Goal: Transaction & Acquisition: Purchase product/service

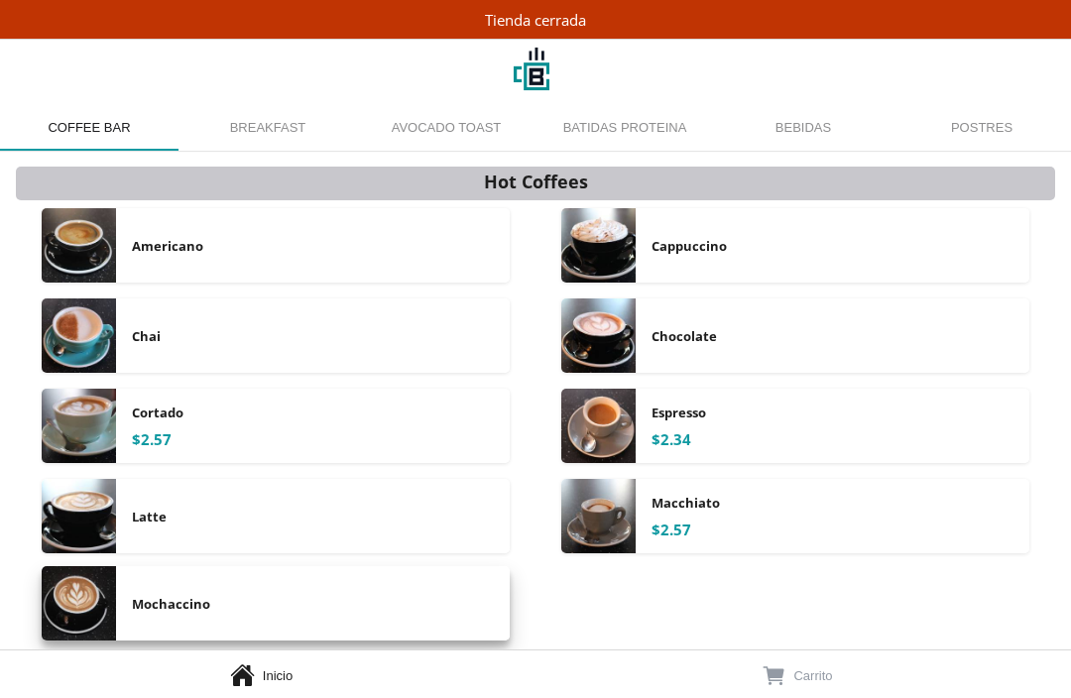
click at [86, 589] on img at bounding box center [79, 603] width 74 height 74
click at [87, 589] on img at bounding box center [79, 603] width 74 height 74
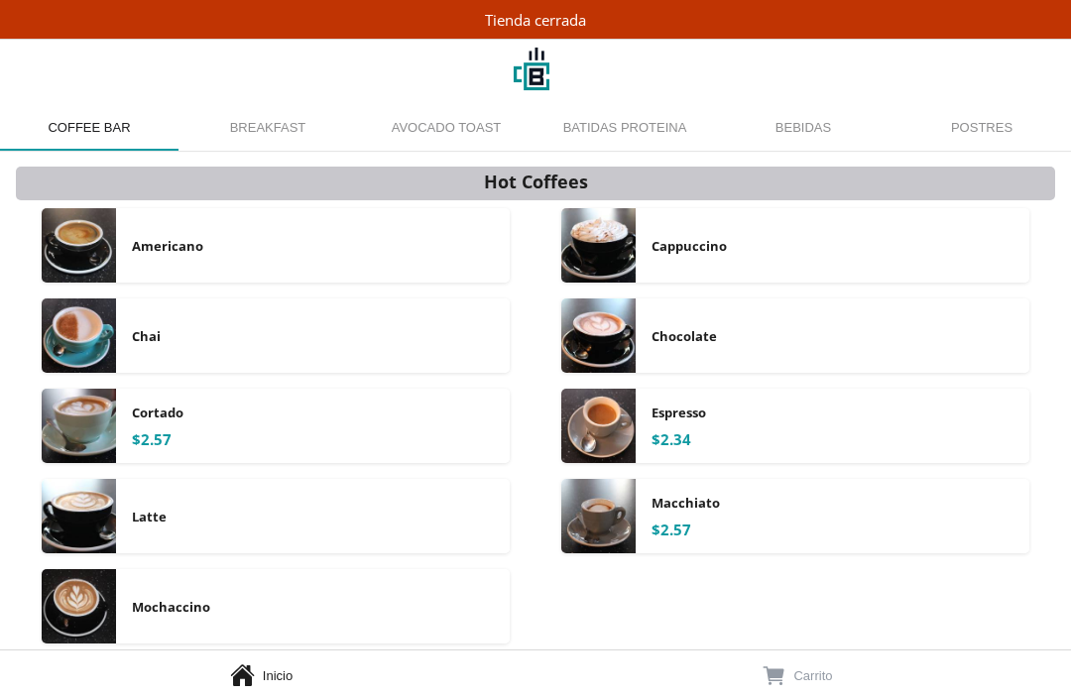
click at [87, 589] on img at bounding box center [79, 606] width 74 height 74
click at [87, 590] on img at bounding box center [79, 606] width 74 height 74
click at [87, 590] on div at bounding box center [535, 349] width 1071 height 698
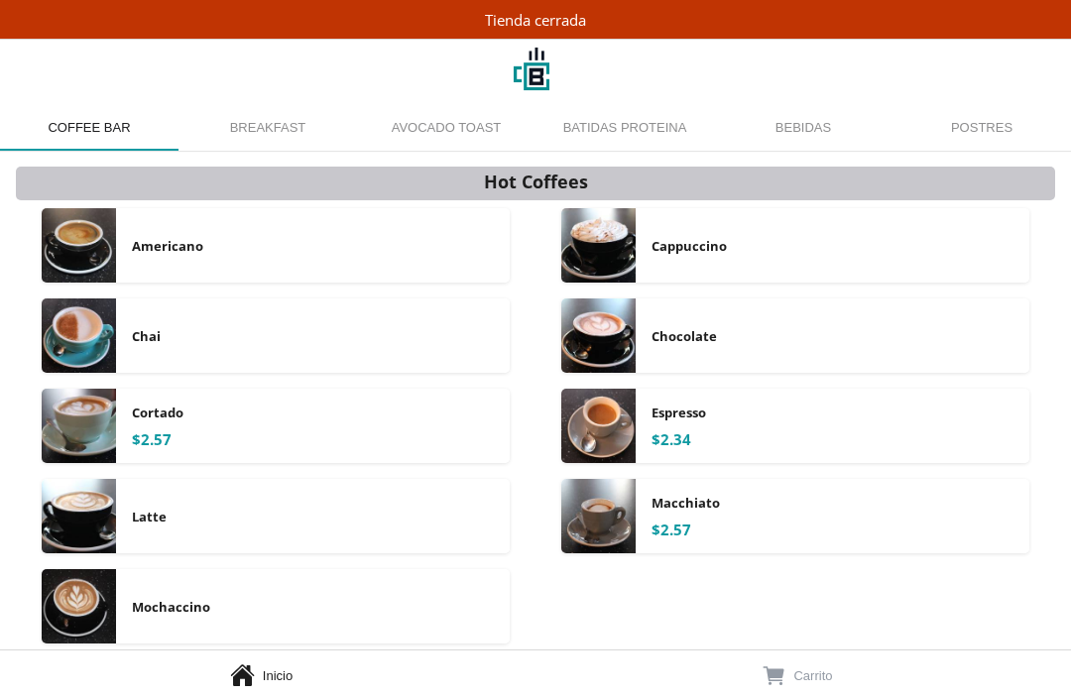
click at [87, 591] on img at bounding box center [79, 606] width 74 height 74
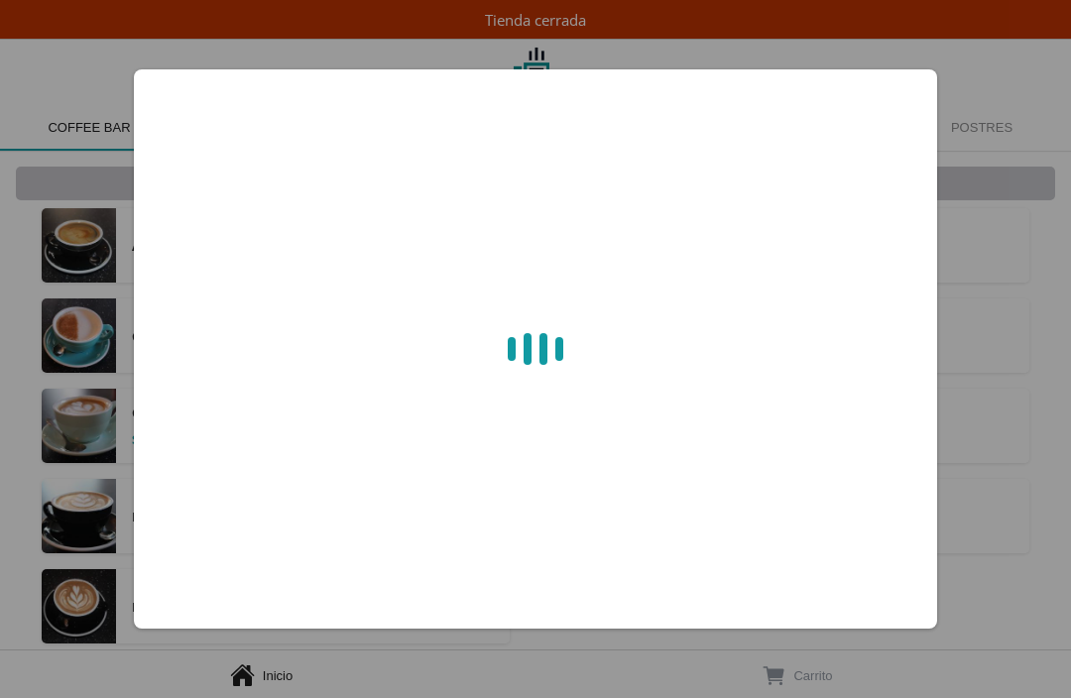
click at [87, 591] on div at bounding box center [535, 349] width 1071 height 698
click at [87, 592] on img at bounding box center [79, 606] width 74 height 74
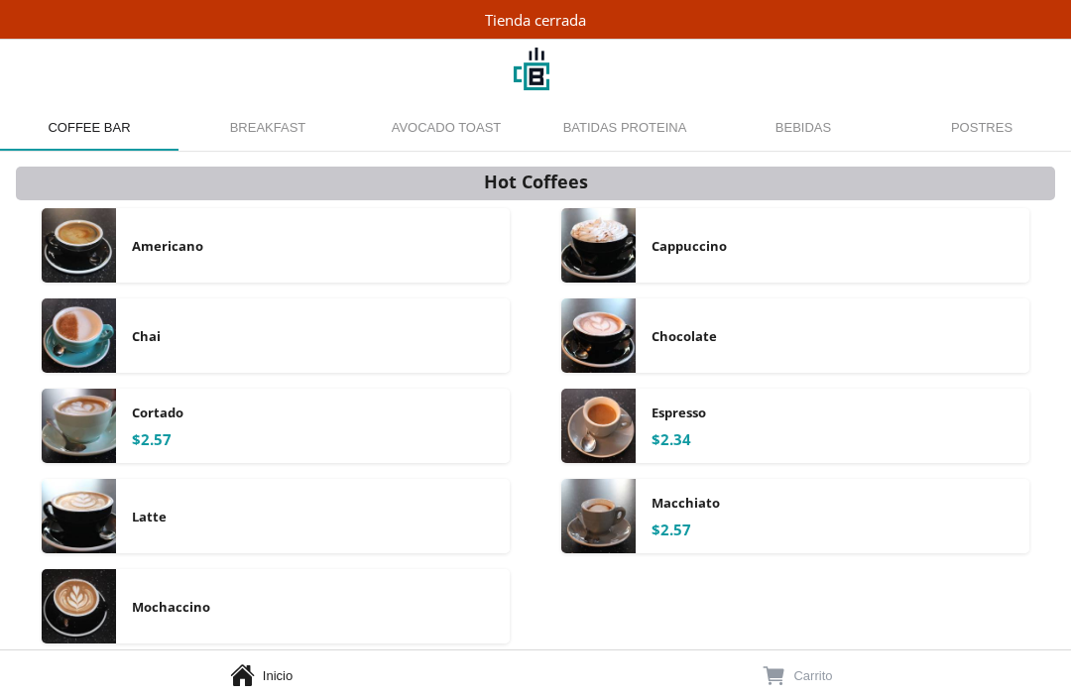
click at [88, 592] on img at bounding box center [79, 606] width 74 height 74
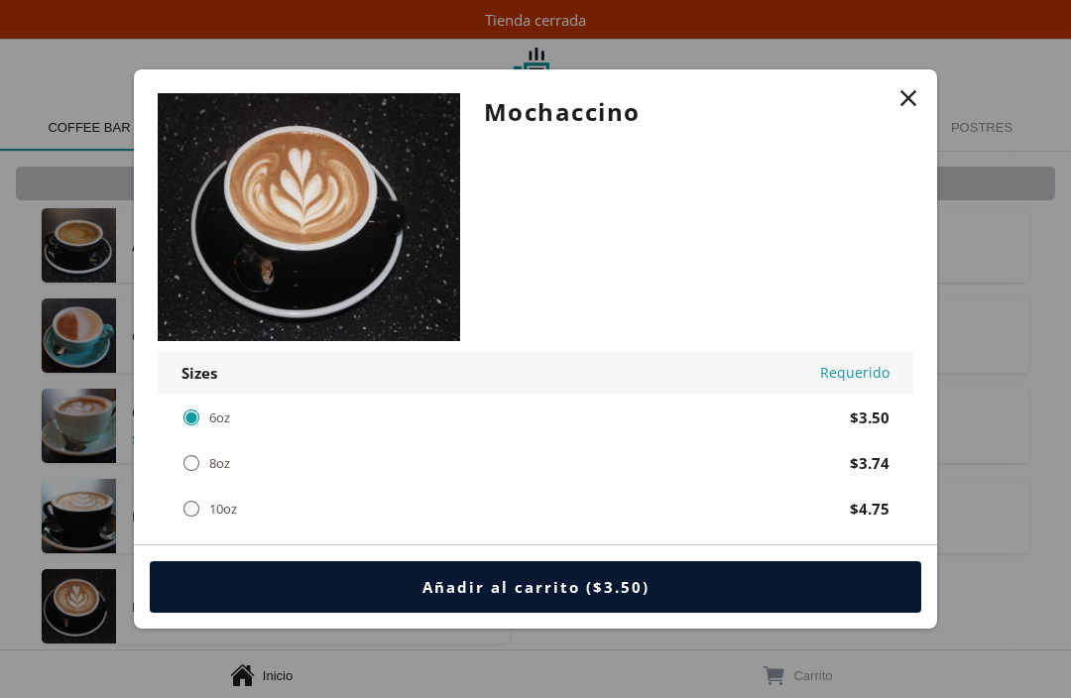
click at [88, 592] on div at bounding box center [535, 349] width 1071 height 698
click at [88, 592] on img at bounding box center [79, 606] width 74 height 74
click at [88, 592] on div at bounding box center [535, 349] width 1071 height 698
click at [88, 591] on img at bounding box center [79, 606] width 74 height 74
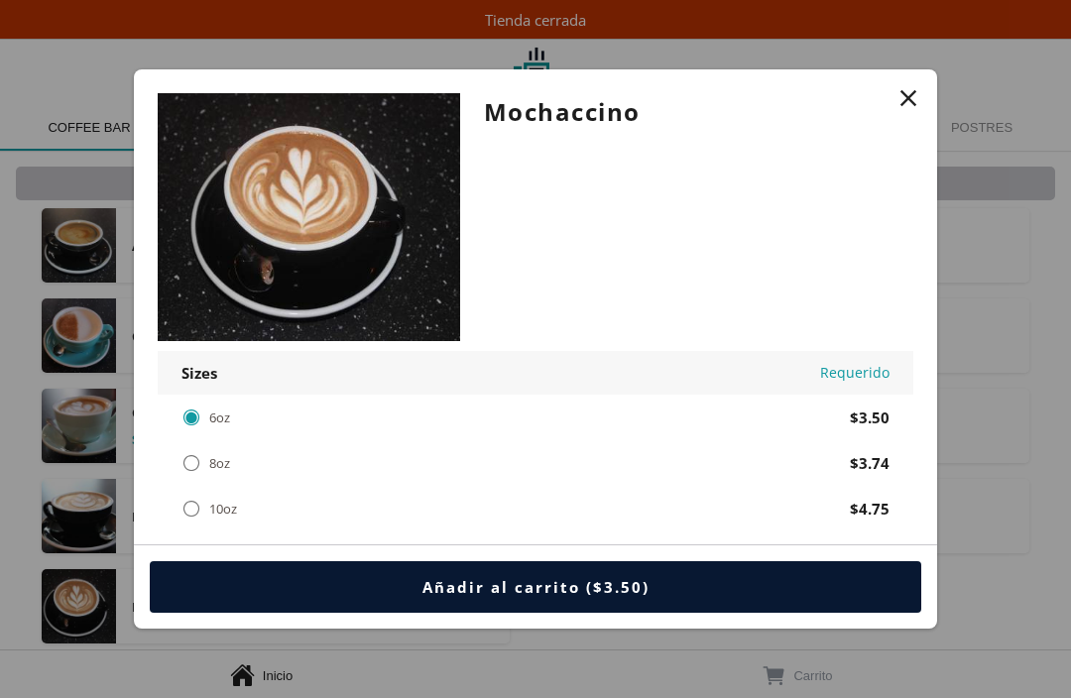
click at [87, 589] on img at bounding box center [79, 606] width 74 height 74
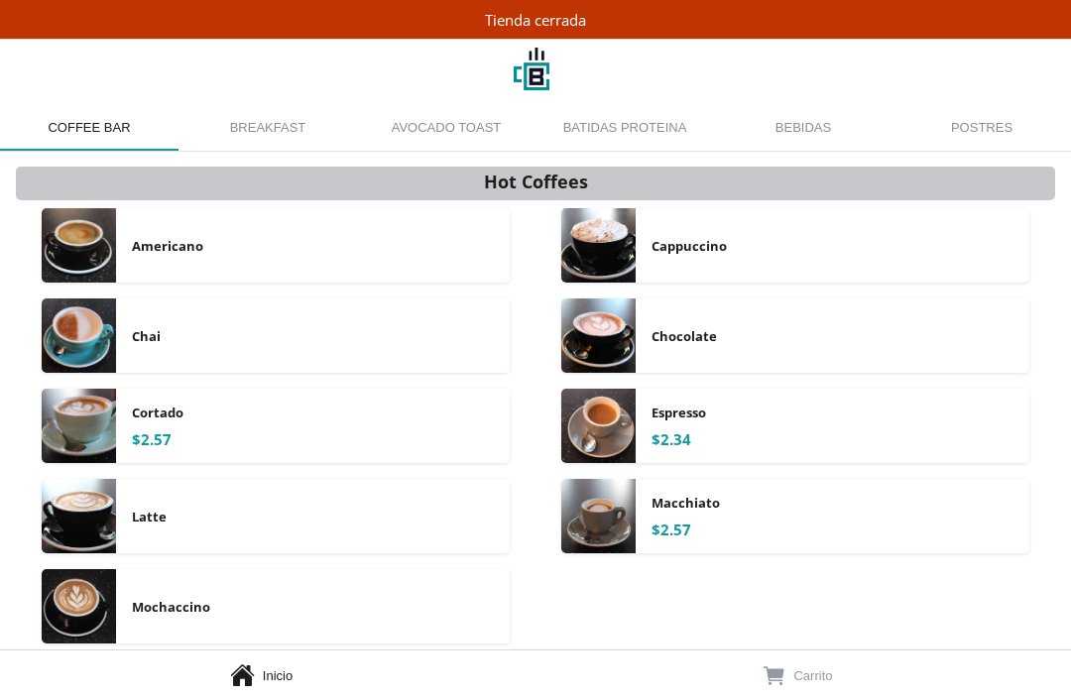
click at [85, 586] on img at bounding box center [79, 606] width 74 height 74
click at [84, 585] on img at bounding box center [79, 606] width 74 height 74
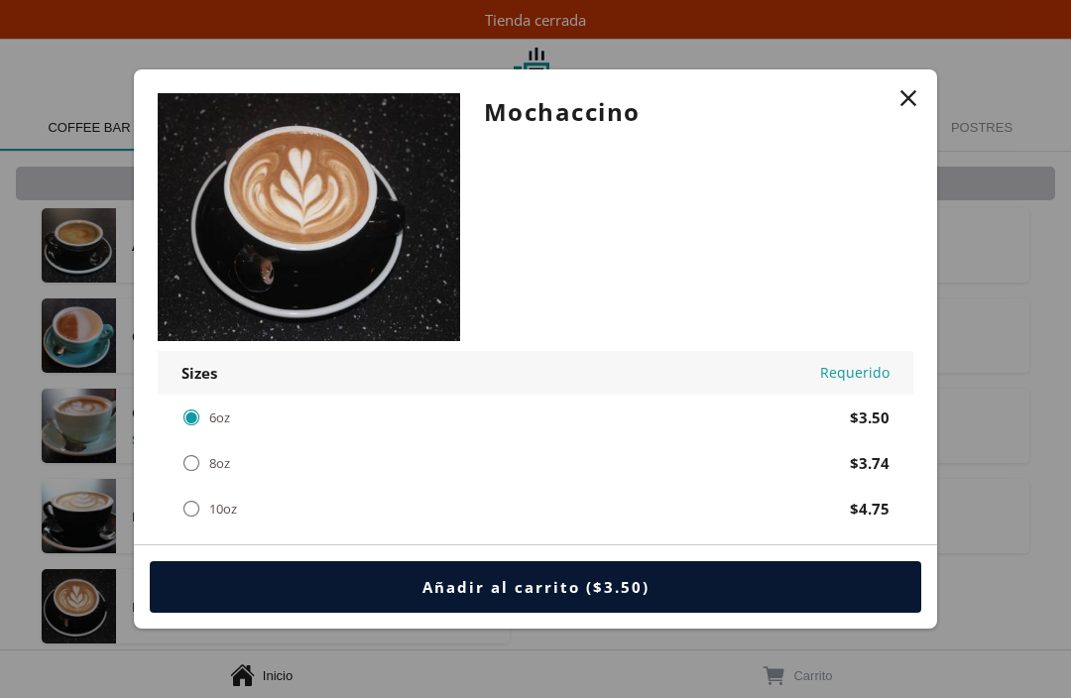
click at [897, 102] on div "" at bounding box center [909, 98] width 28 height 28
